Goal: Task Accomplishment & Management: Manage account settings

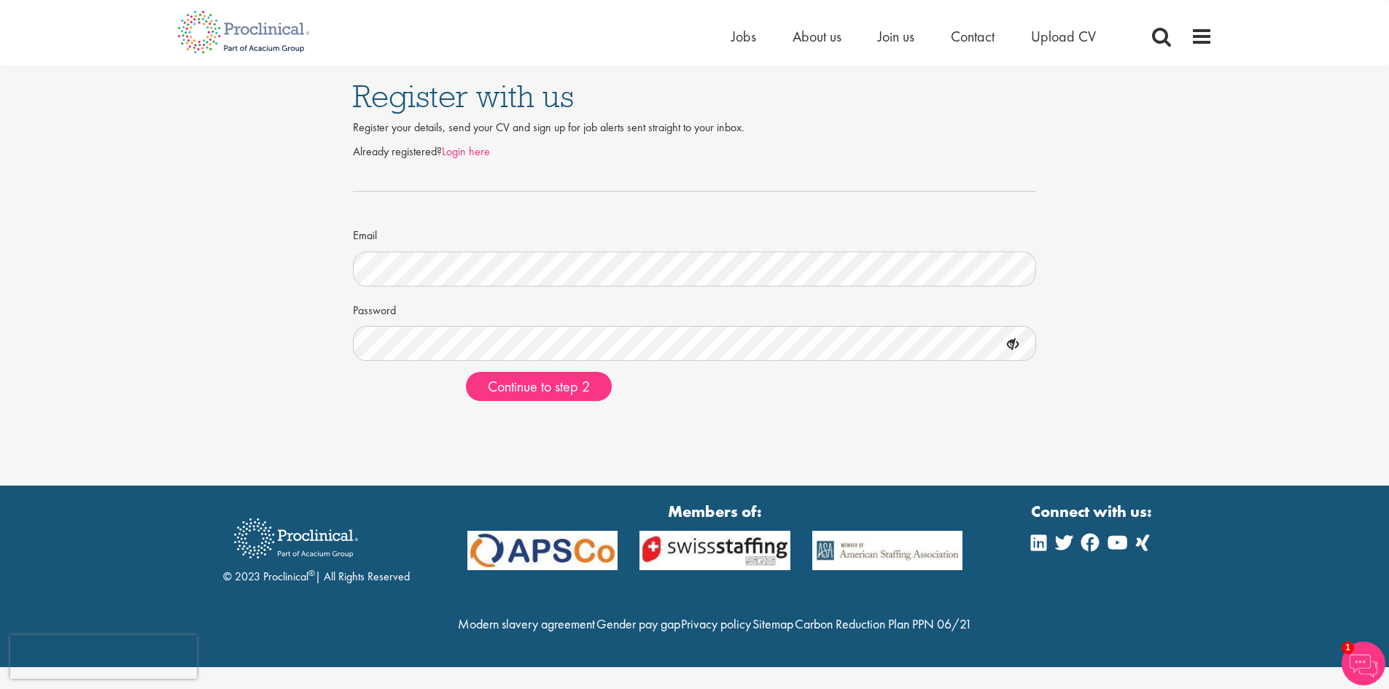
click at [467, 144] on link "Login here" at bounding box center [466, 151] width 48 height 15
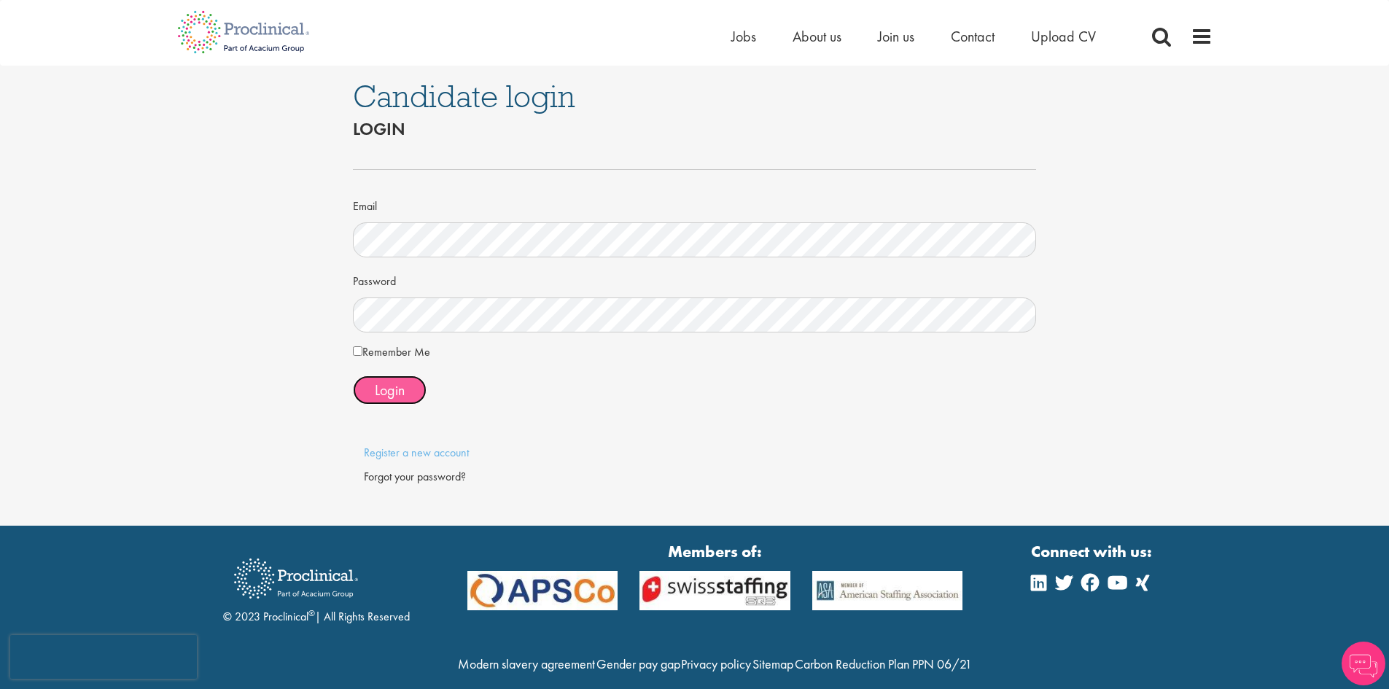
click at [397, 392] on span "Login" at bounding box center [390, 390] width 30 height 19
